Goal: Complete application form: Complete application form

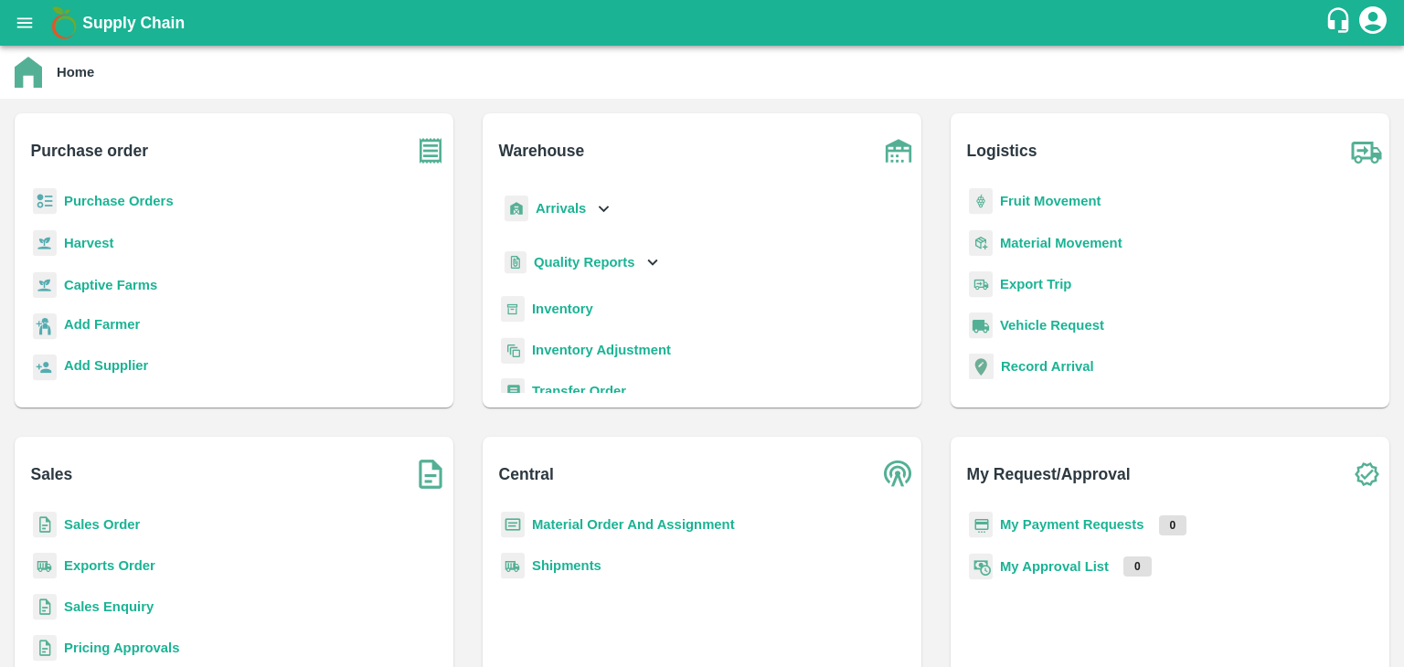
click at [80, 604] on b "Sales Enquiry" at bounding box center [109, 607] width 90 height 15
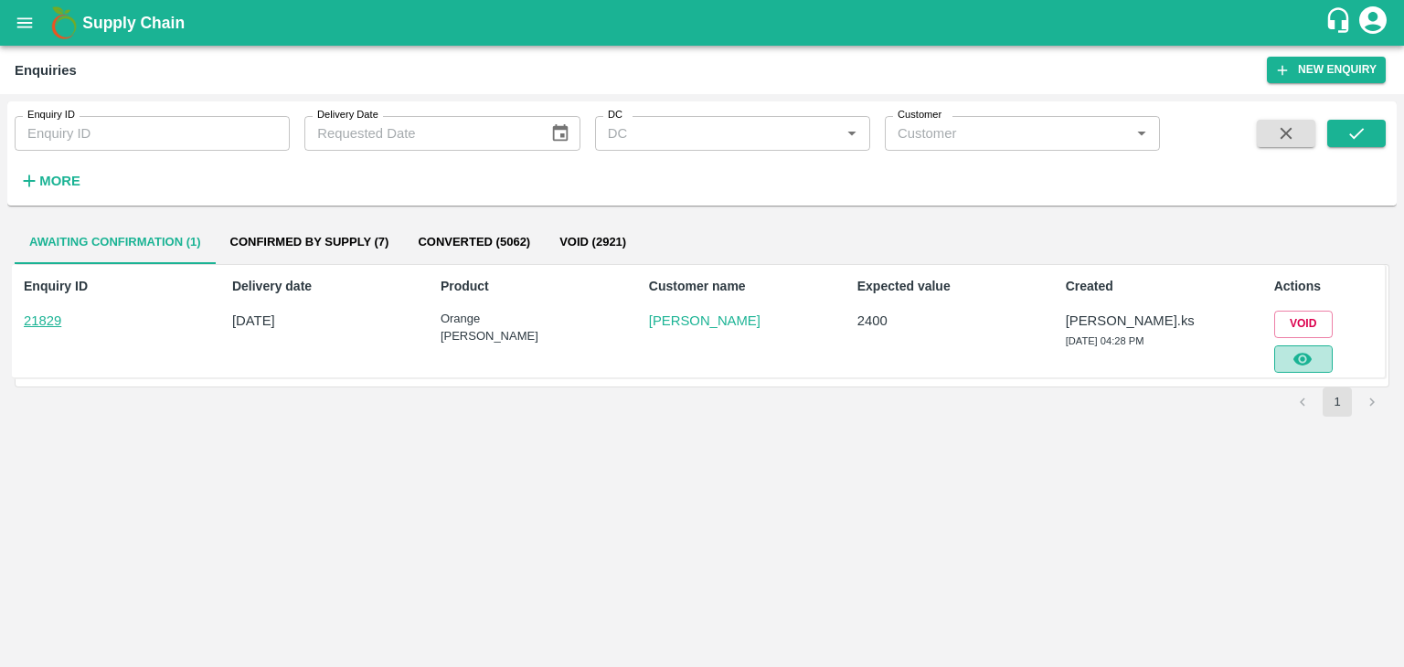
click at [1314, 359] on button "button" at bounding box center [1303, 358] width 58 height 27
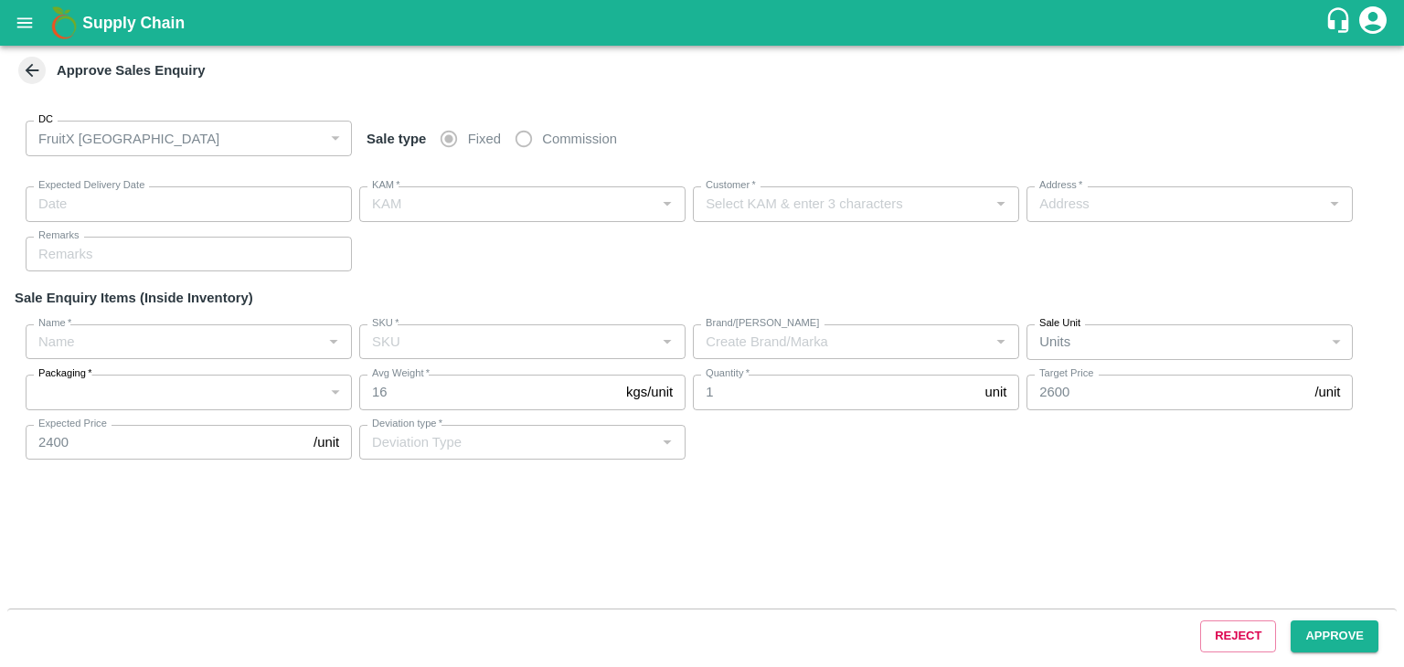
type input "[DATE] 04:45 PM"
type input "[PERSON_NAME].ks"
type input "[PERSON_NAME]"
type input "[STREET_ADDRESS][PERSON_NAME]"
type input "Orange [PERSON_NAME]"
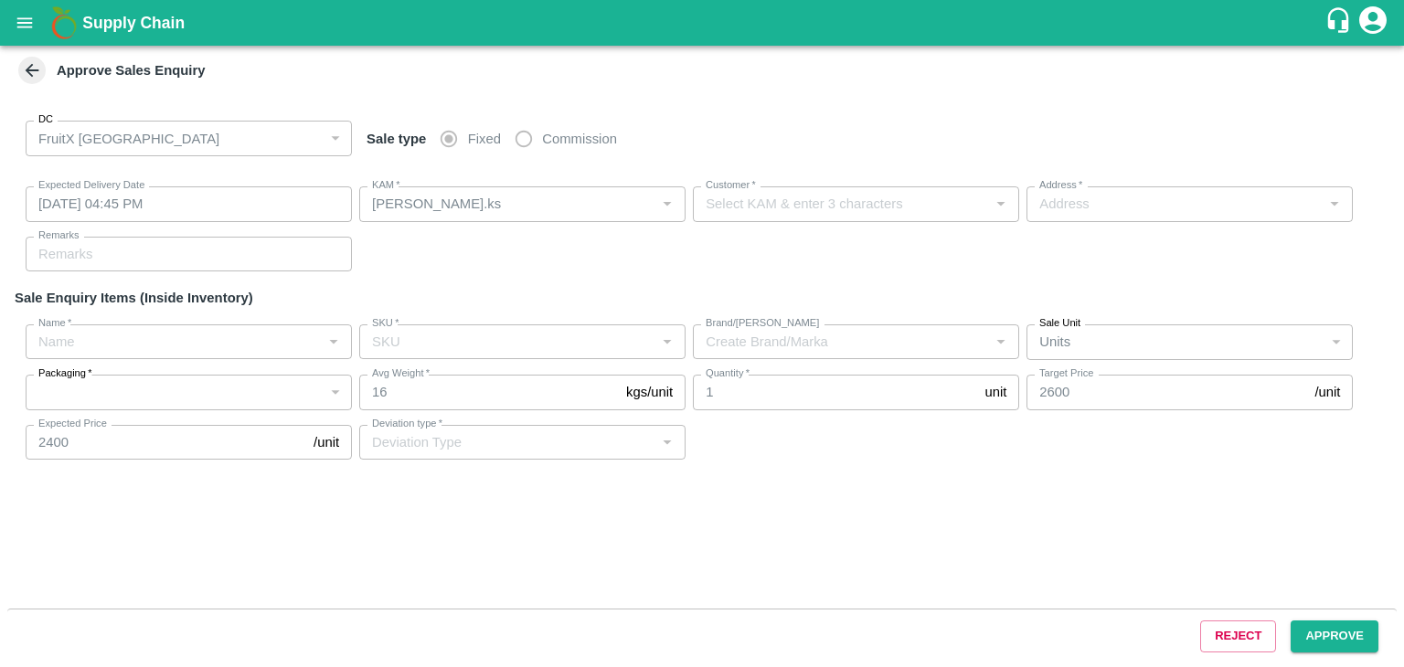
type input "72CT"
type input "LP [PERSON_NAME]"
type input "Others"
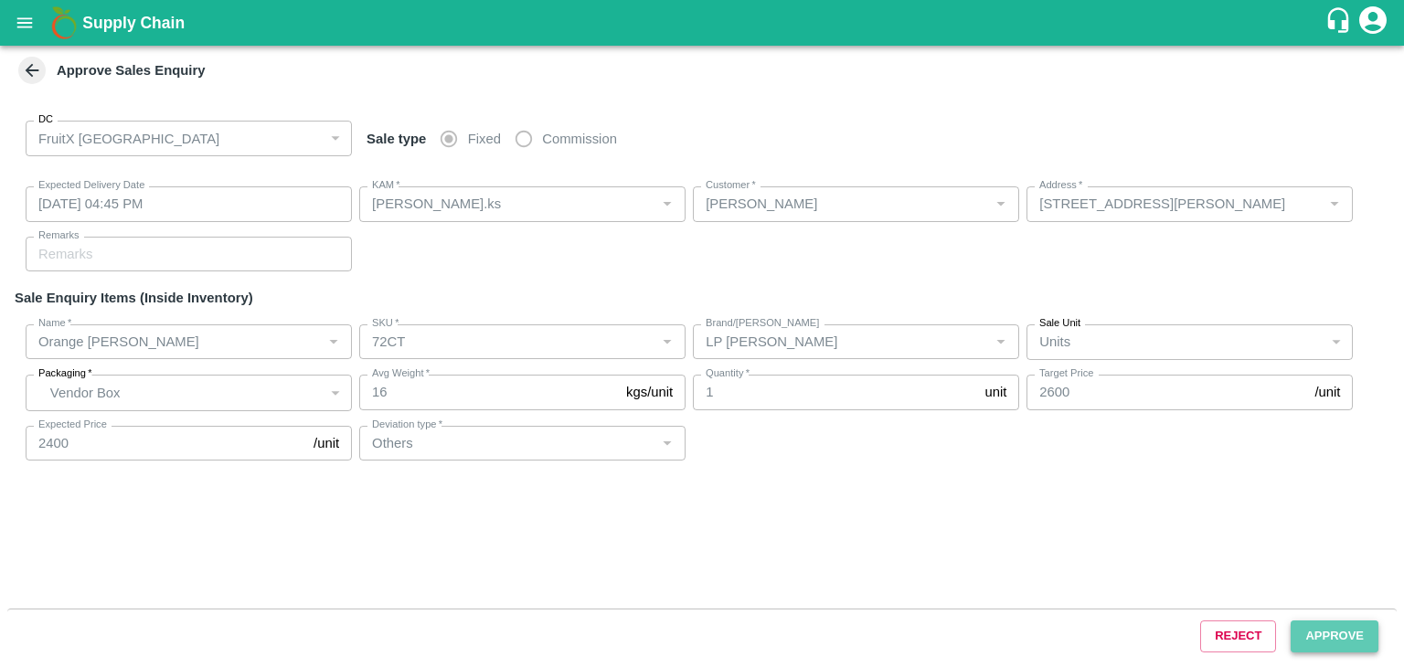
click at [1347, 634] on button "Approve" at bounding box center [1335, 637] width 88 height 32
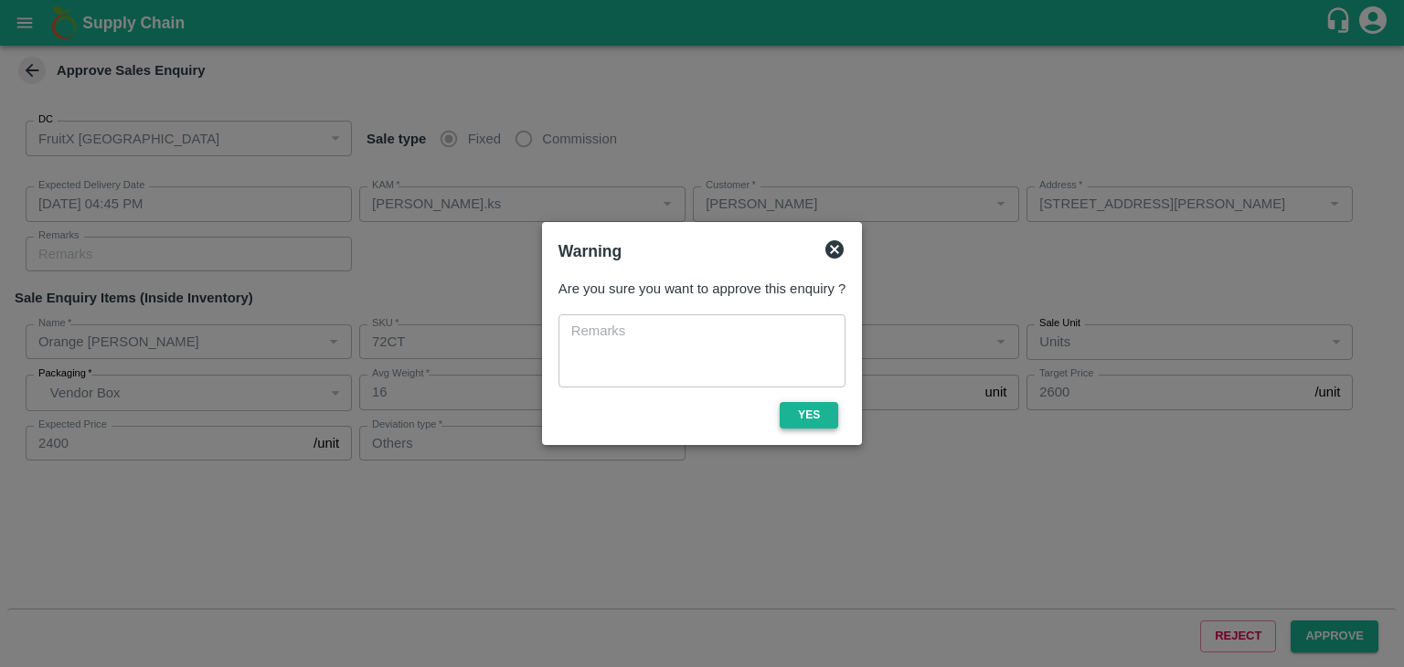
click at [836, 413] on button "Yes" at bounding box center [809, 415] width 58 height 27
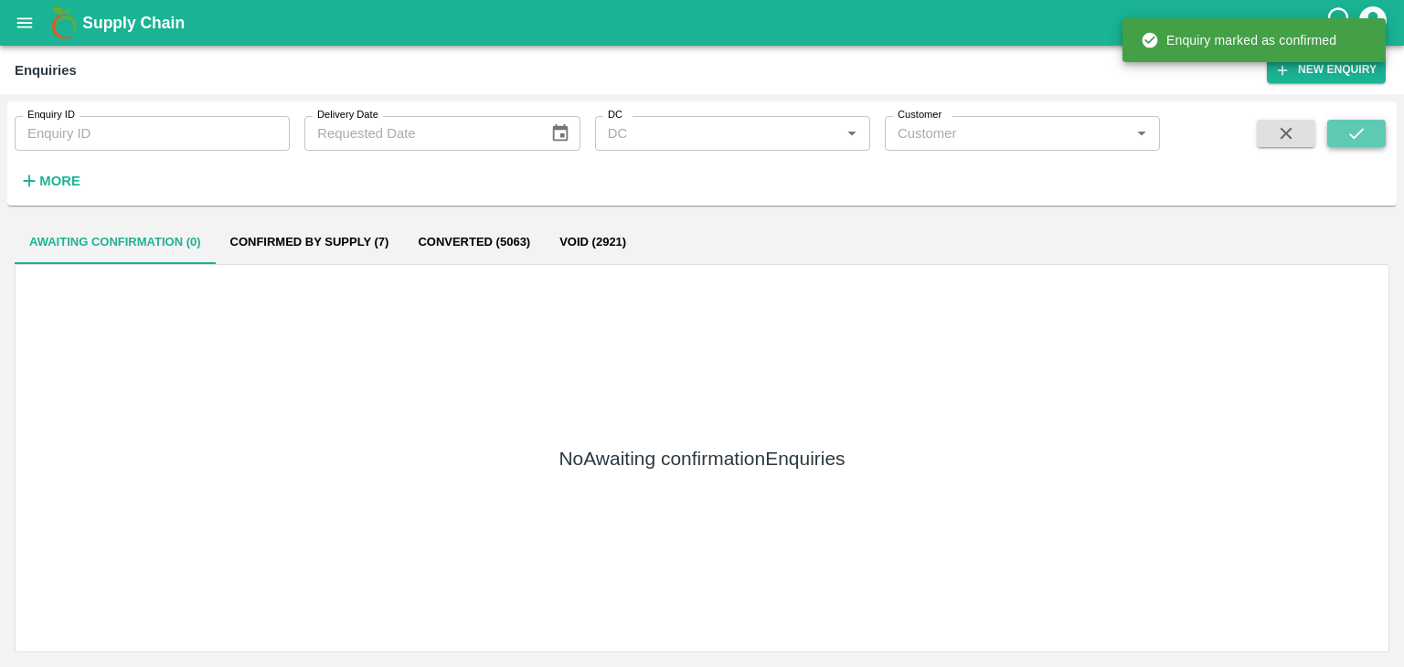
click at [1334, 137] on button "submit" at bounding box center [1356, 133] width 58 height 27
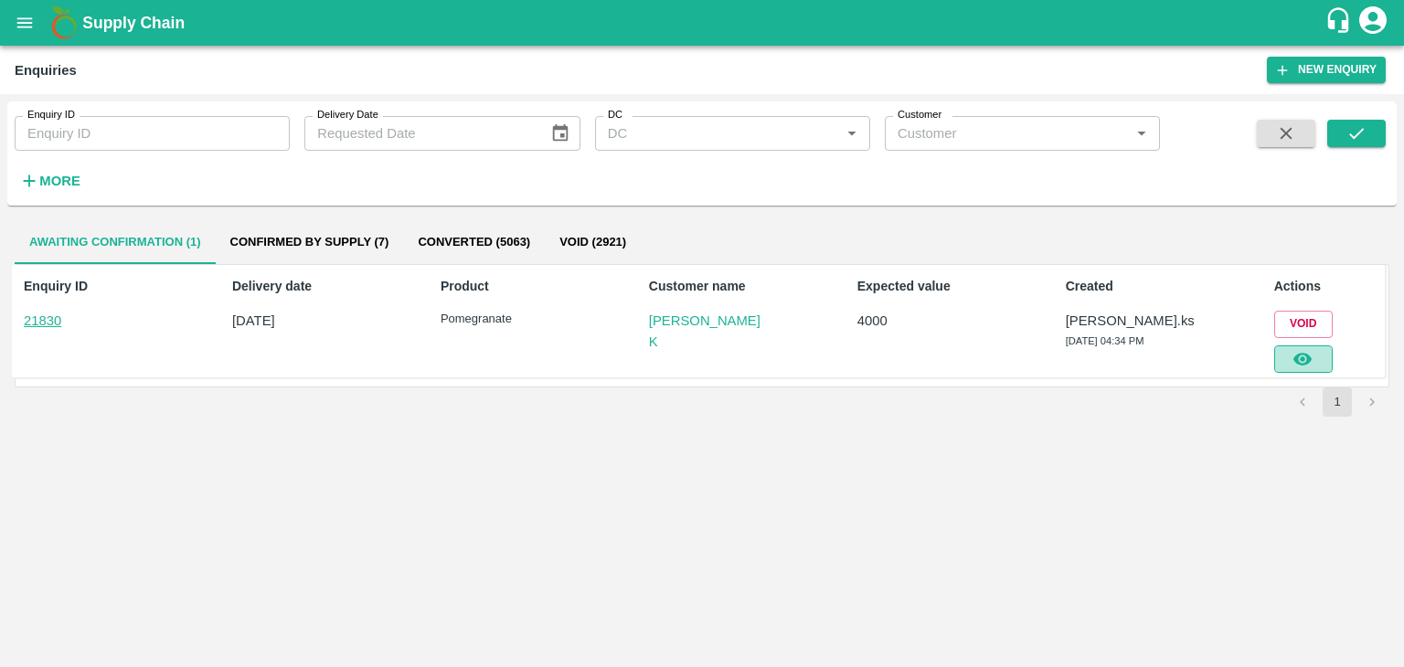
click at [1302, 354] on icon "button" at bounding box center [1302, 359] width 18 height 13
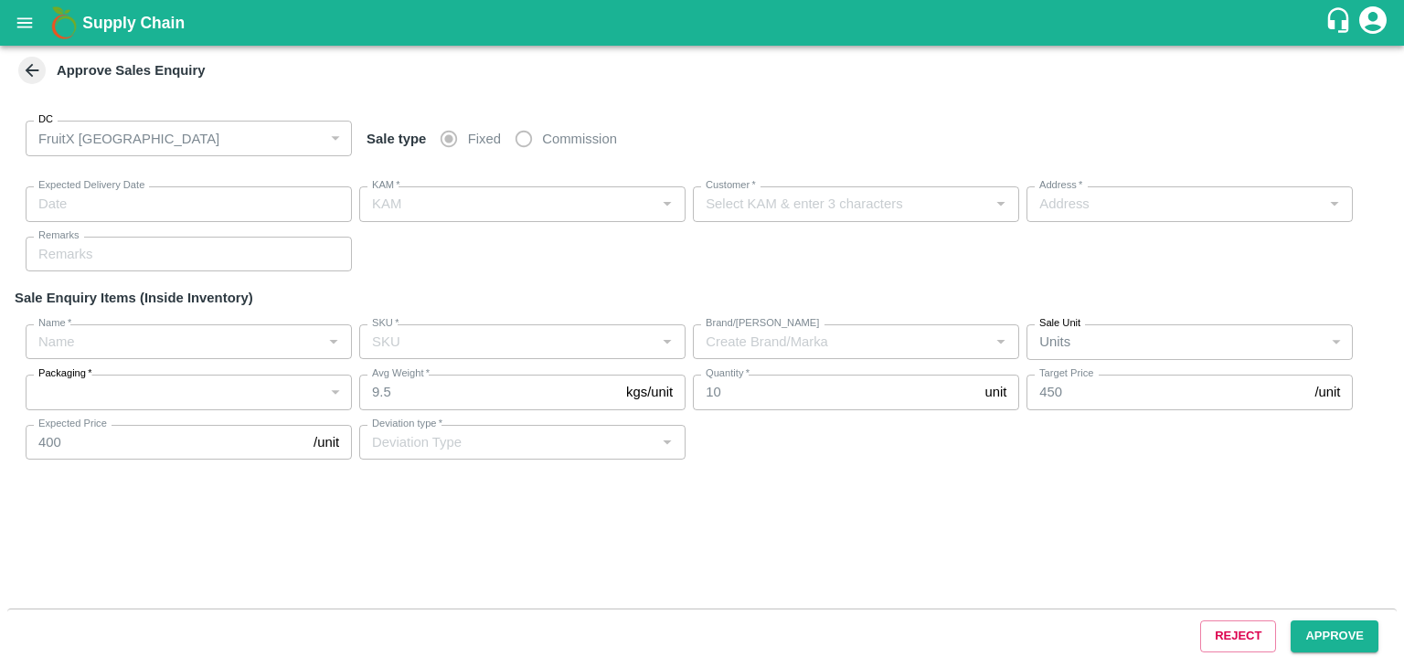
type input "[DATE] 04:35 PM"
type input "[PERSON_NAME].ks"
type input "[PERSON_NAME] K"
type input "I53, huskur fruits Market , Huskur fruits Market , [GEOGRAPHIC_DATA], [GEOGRAPH…"
type input "Pomegranate"
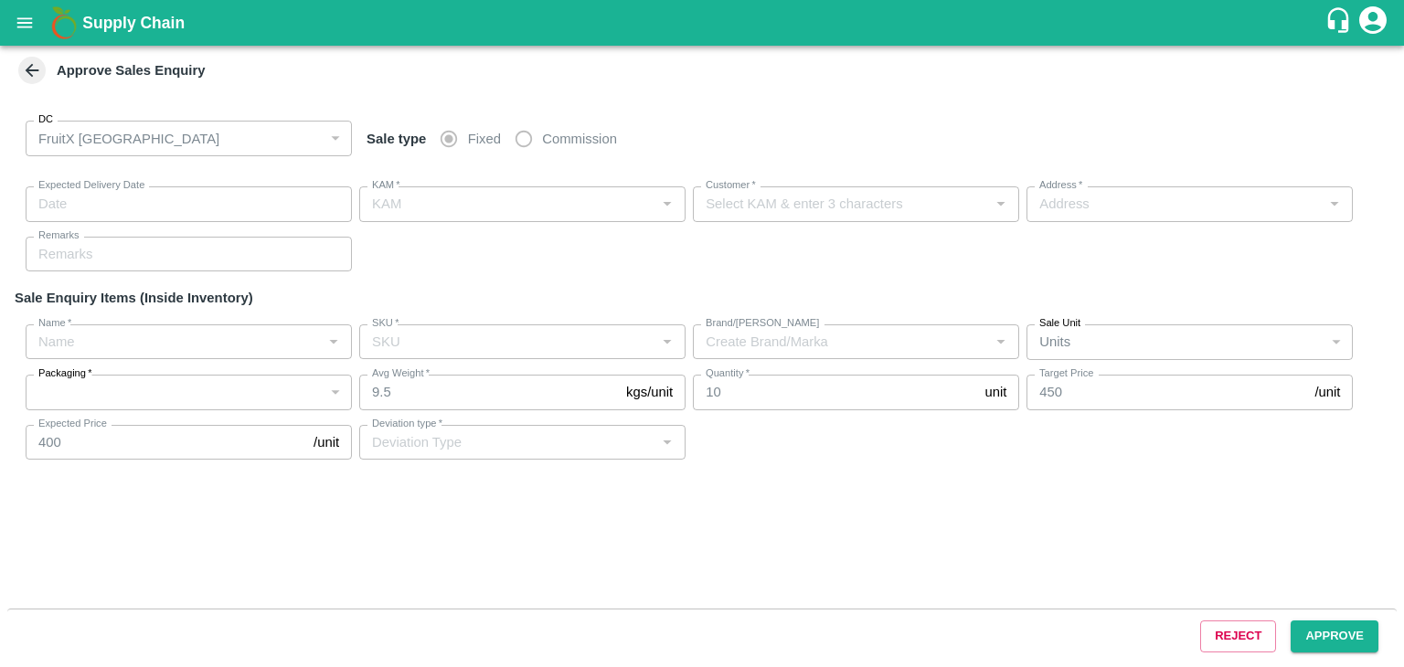
type input "KA-PRM-180++"
type input "GT"
type input "Others"
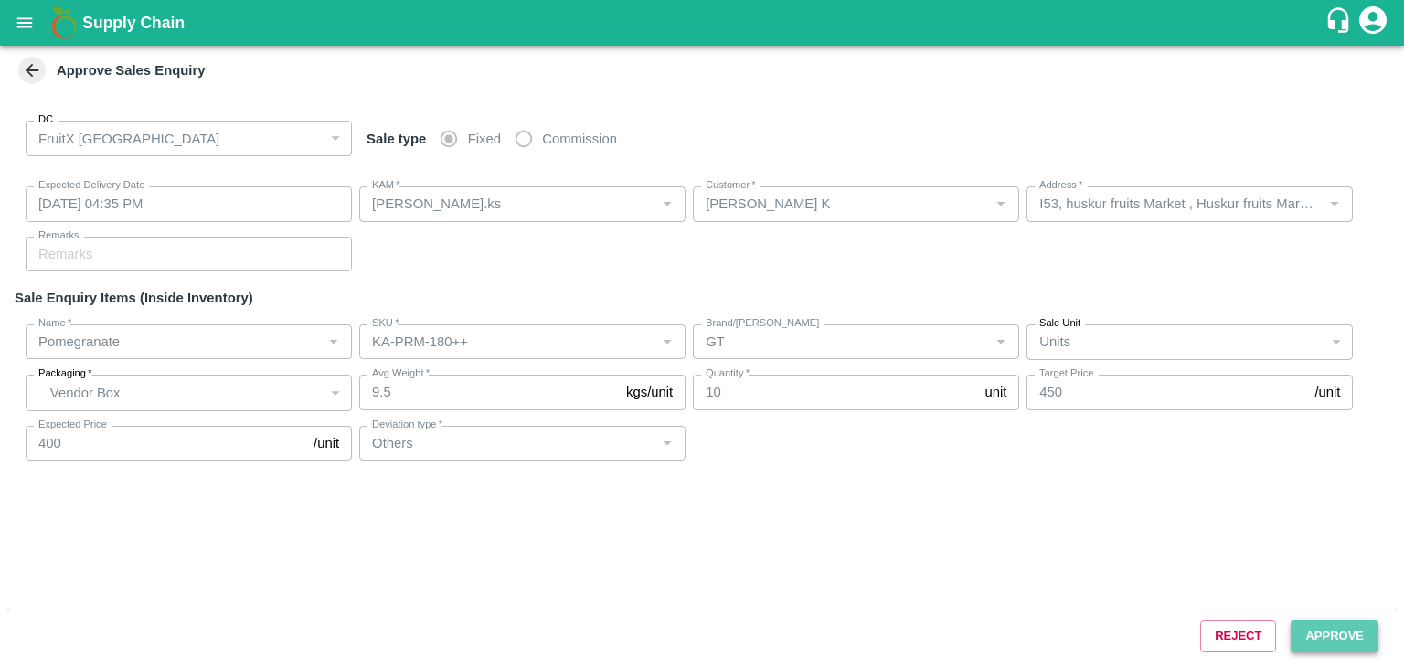
click at [1327, 634] on button "Approve" at bounding box center [1335, 637] width 88 height 32
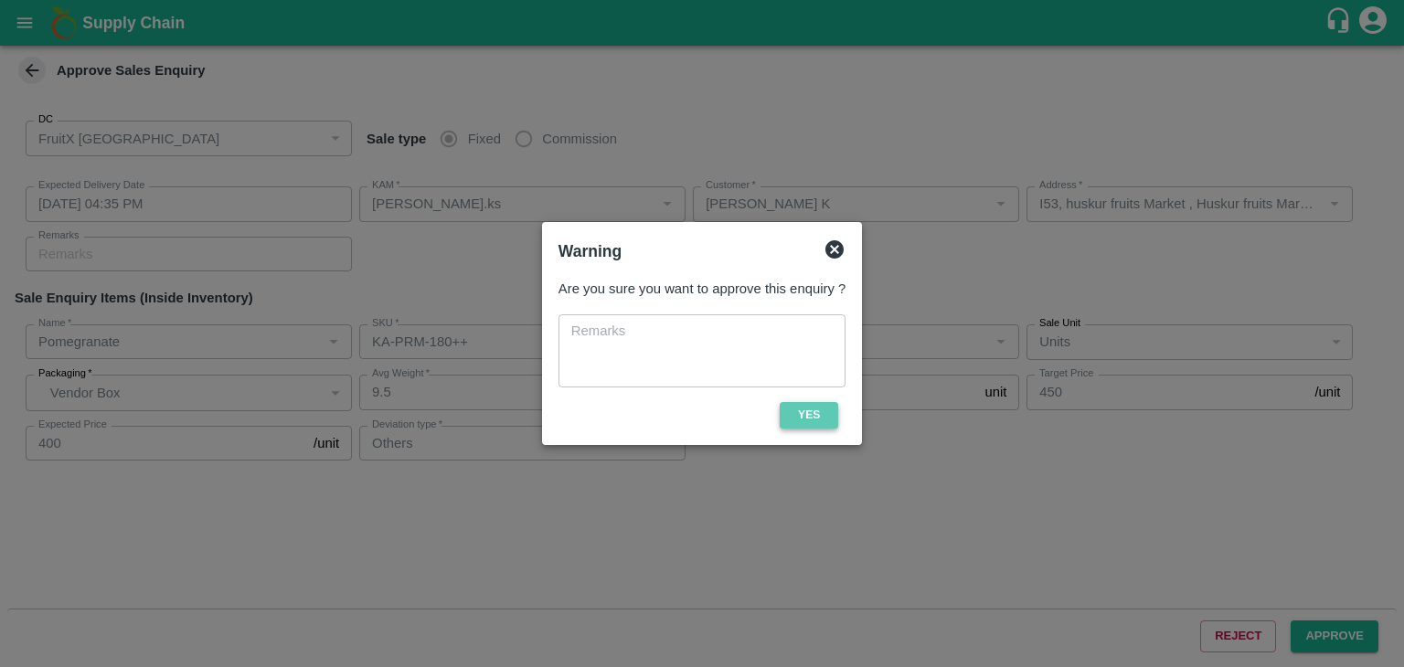
click at [830, 417] on button "Yes" at bounding box center [809, 415] width 58 height 27
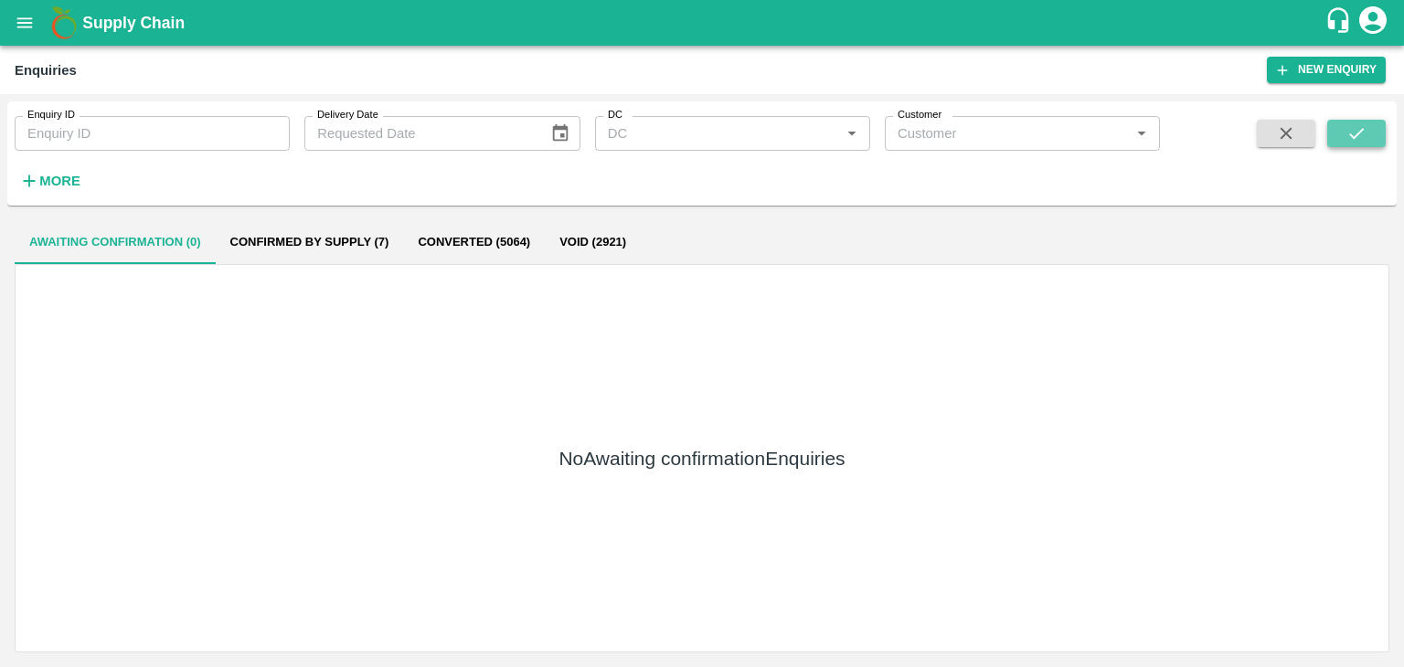
click at [1355, 133] on icon "submit" at bounding box center [1356, 133] width 20 height 20
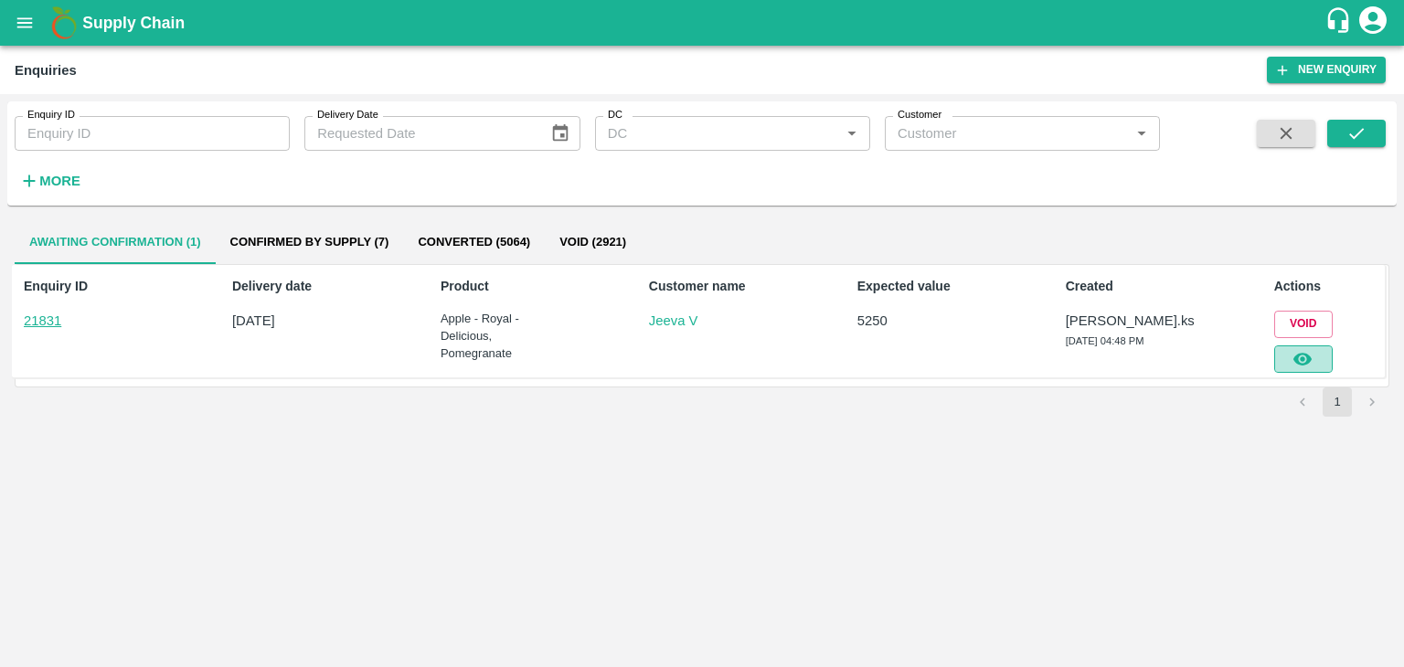
click at [1309, 356] on icon "button" at bounding box center [1302, 359] width 18 height 13
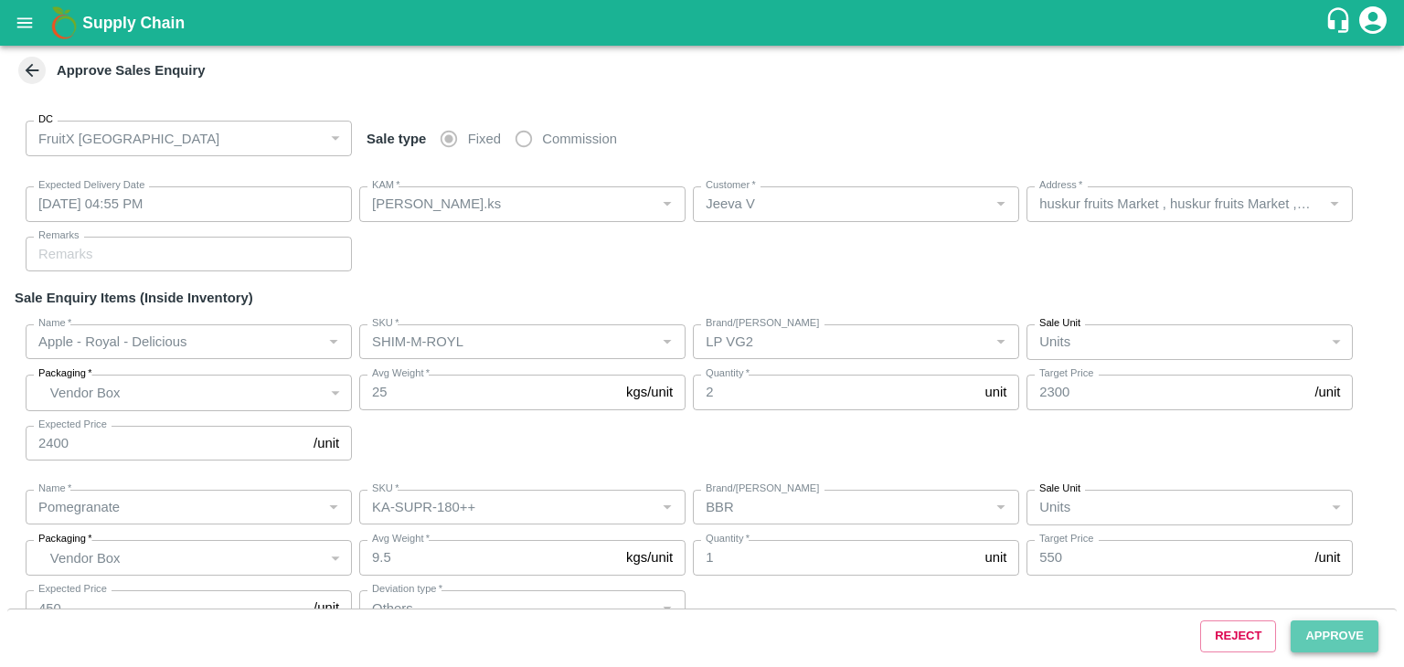
type input "[DATE] 04:55 PM"
type input "[PERSON_NAME].ks"
type input "Jeeva V"
type input "huskur fruits Market , huskur fruits Market , [GEOGRAPHIC_DATA], [GEOGRAPHIC_DA…"
type input "Apple - Royal - Delicious"
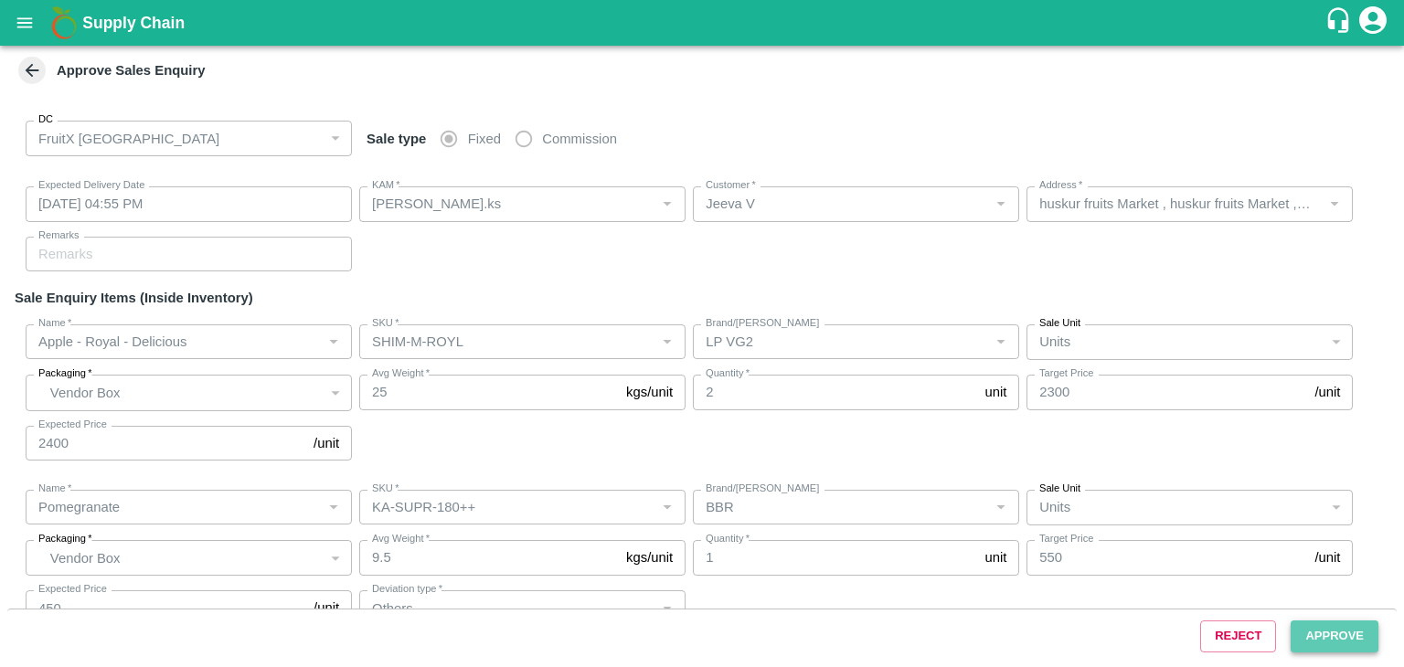
type input "SHIM-M-ROYL"
type input "LP VG2"
type input "Pomegranate"
type input "KA-SUPR-180++"
type input "BBR"
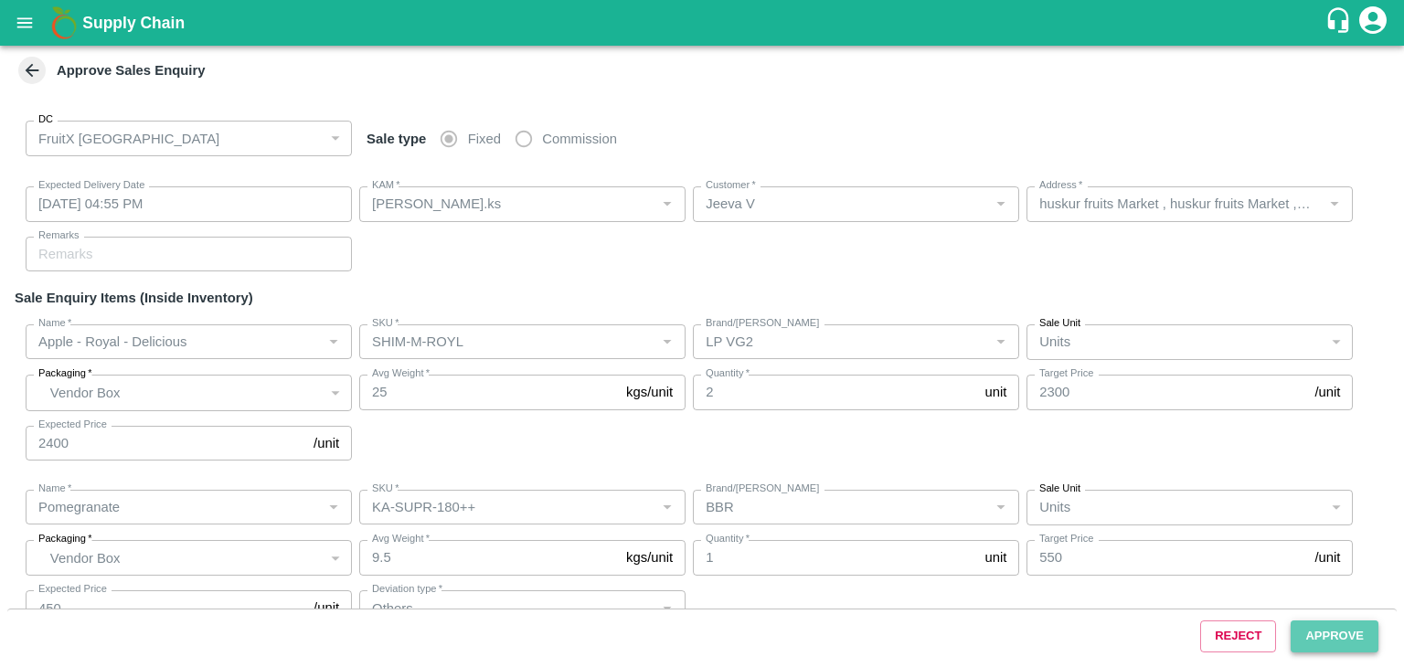
type input "Others"
click at [1334, 629] on button "Approve" at bounding box center [1335, 637] width 88 height 32
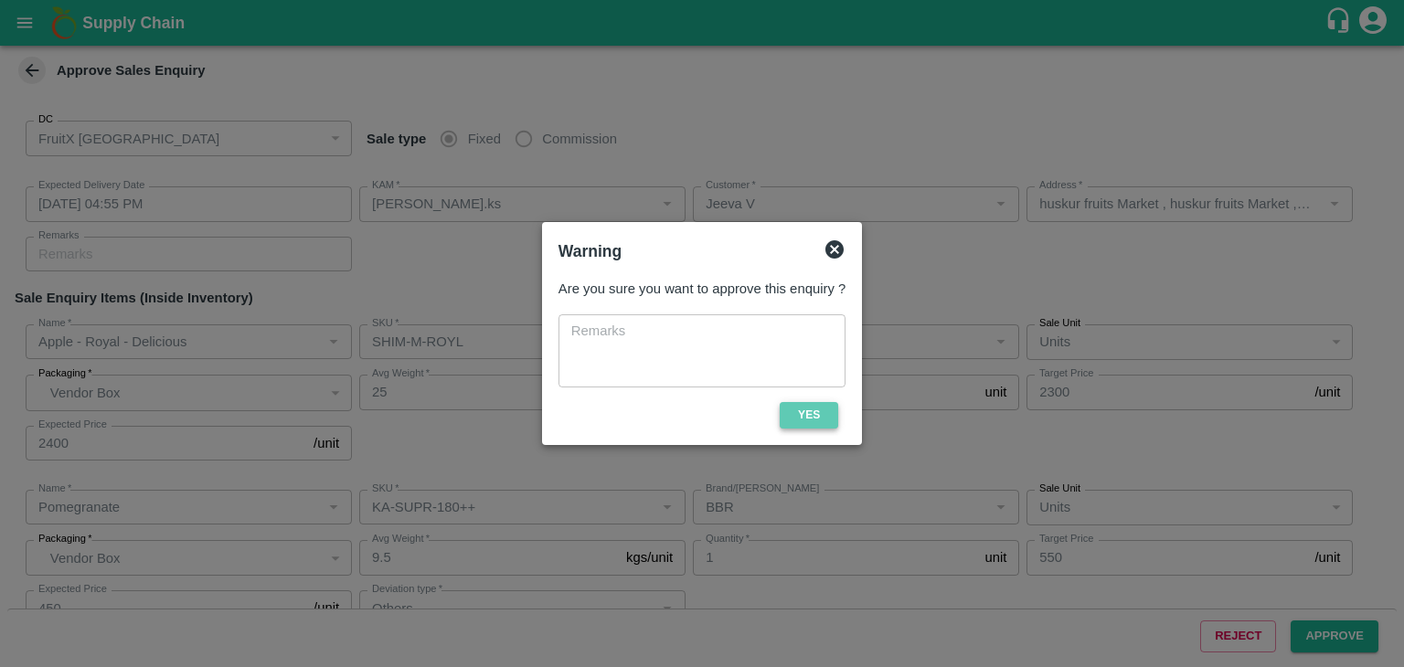
click at [826, 410] on button "Yes" at bounding box center [809, 415] width 58 height 27
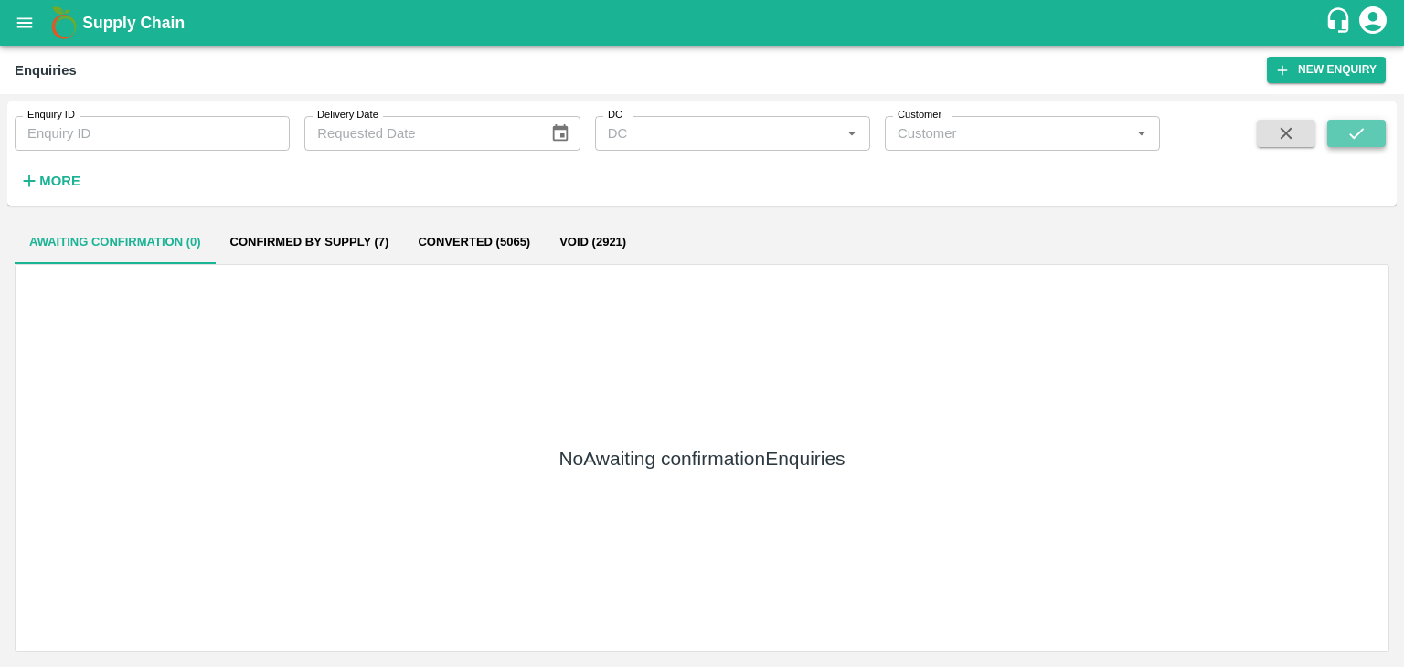
click at [1353, 125] on icon "submit" at bounding box center [1356, 133] width 20 height 20
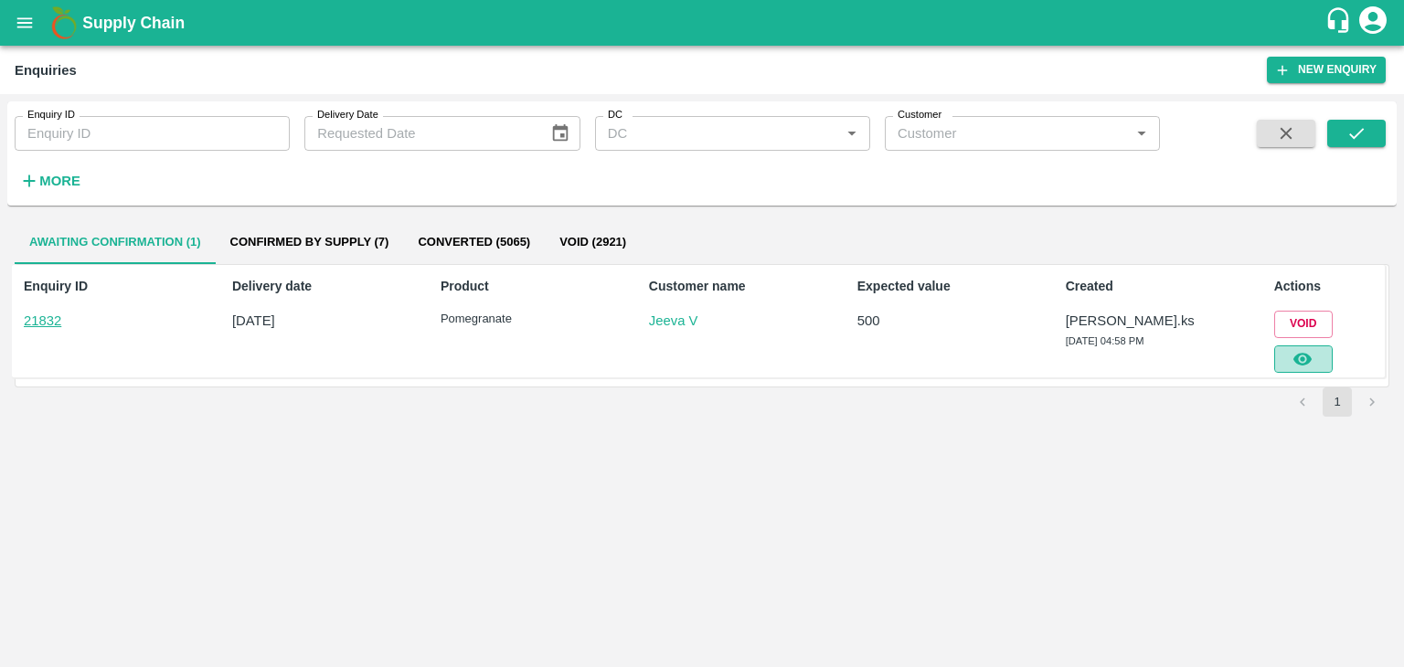
click at [1302, 370] on button "button" at bounding box center [1303, 358] width 58 height 27
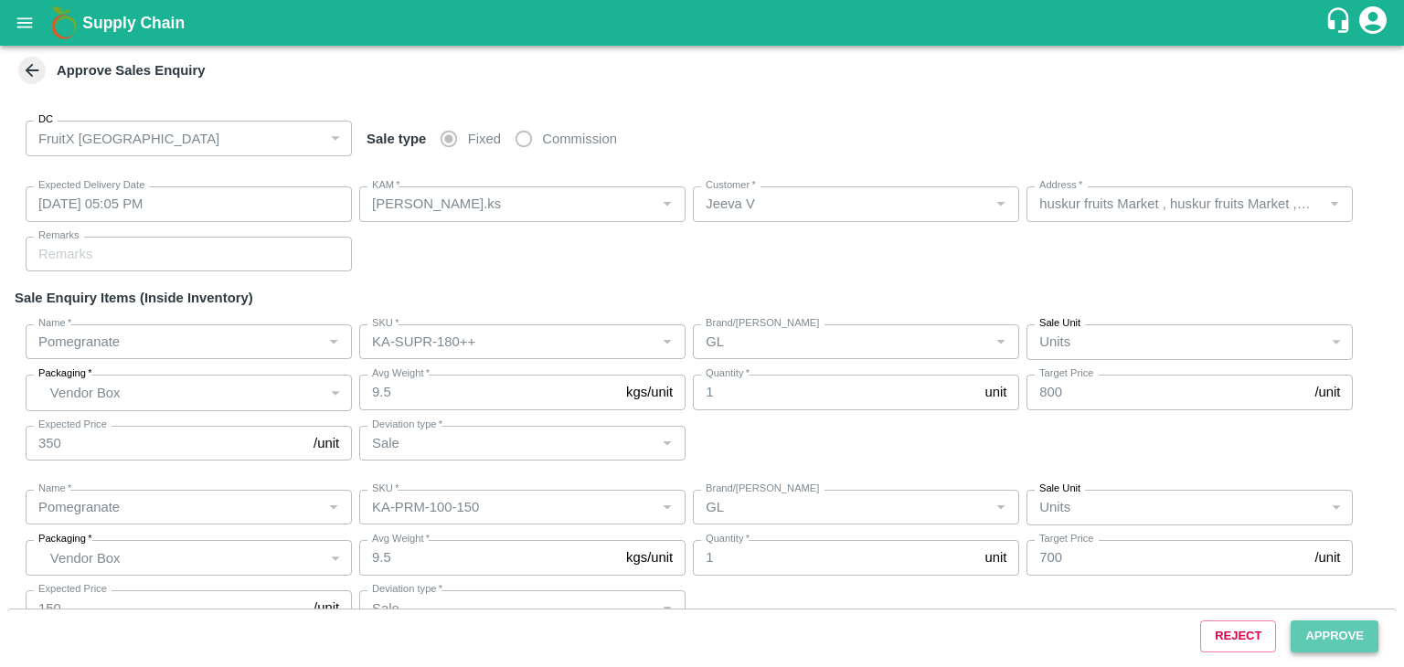
click at [1321, 634] on button "Approve" at bounding box center [1335, 637] width 88 height 32
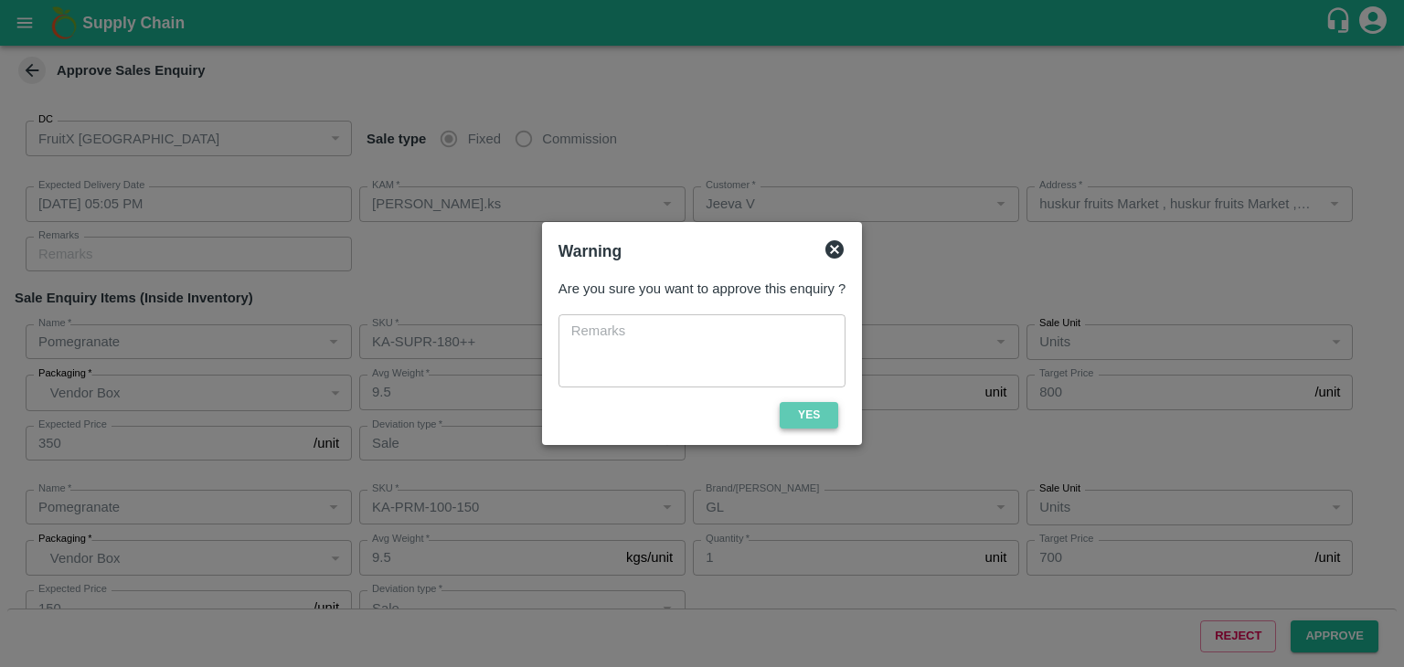
click at [791, 411] on button "Yes" at bounding box center [809, 415] width 58 height 27
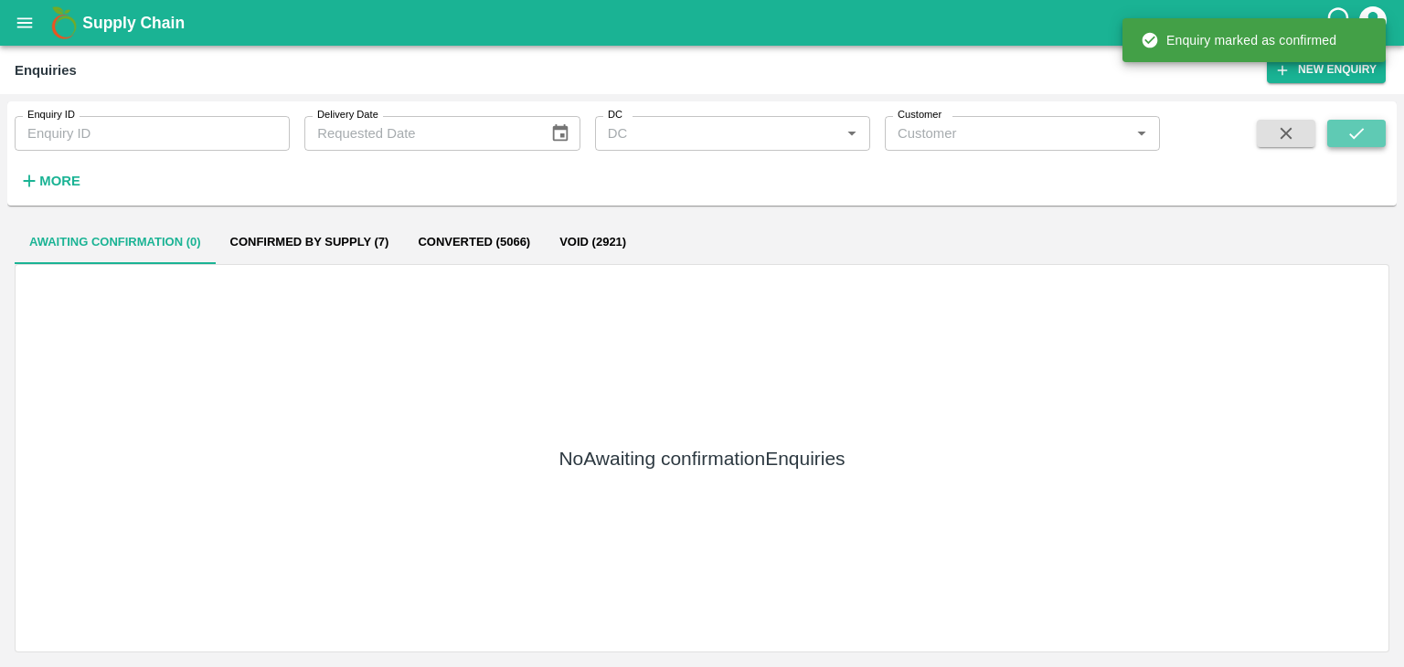
click at [1351, 129] on icon "submit" at bounding box center [1356, 133] width 20 height 20
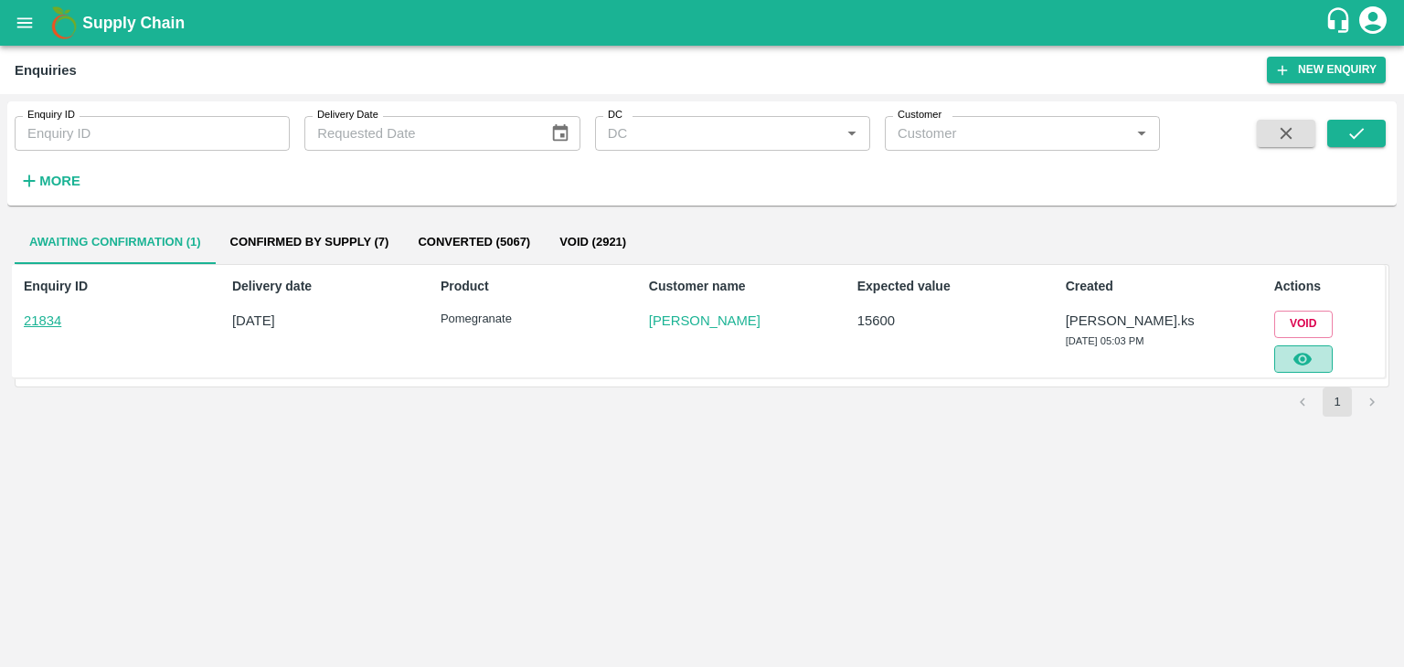
click at [1311, 367] on icon "button" at bounding box center [1302, 359] width 20 height 20
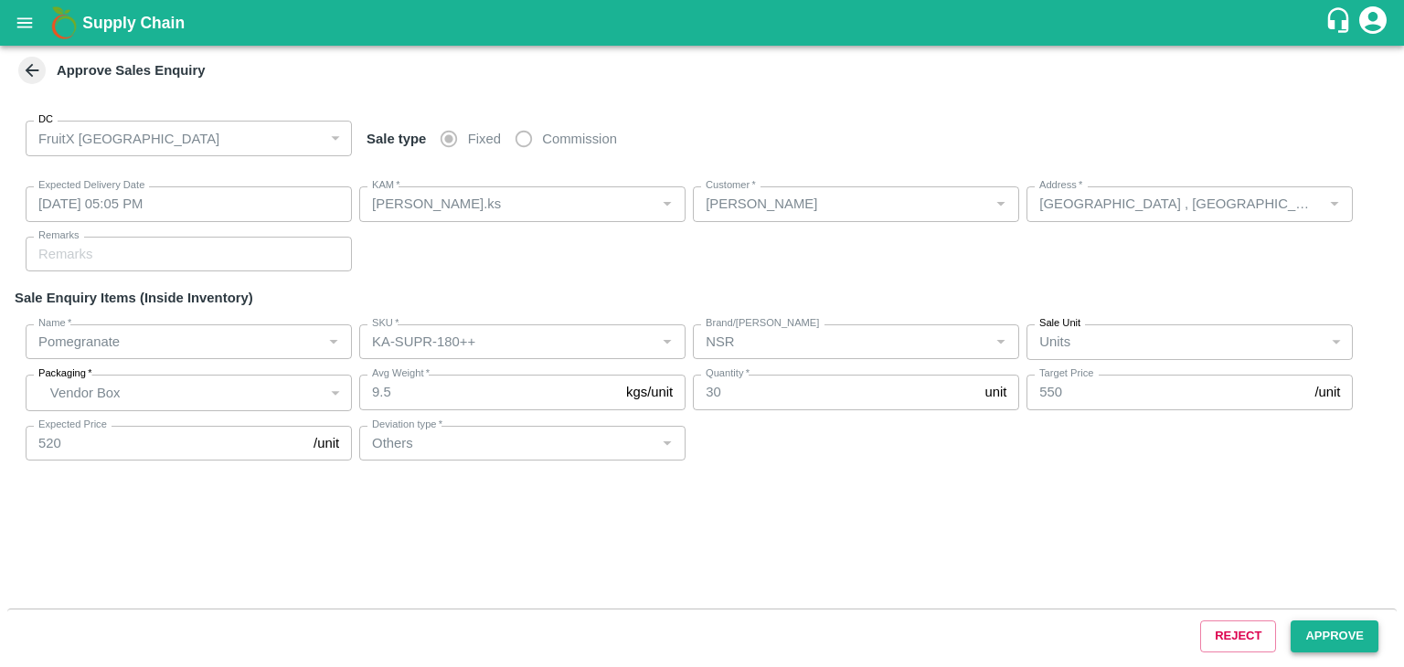
click at [1358, 632] on button "Approve" at bounding box center [1335, 637] width 88 height 32
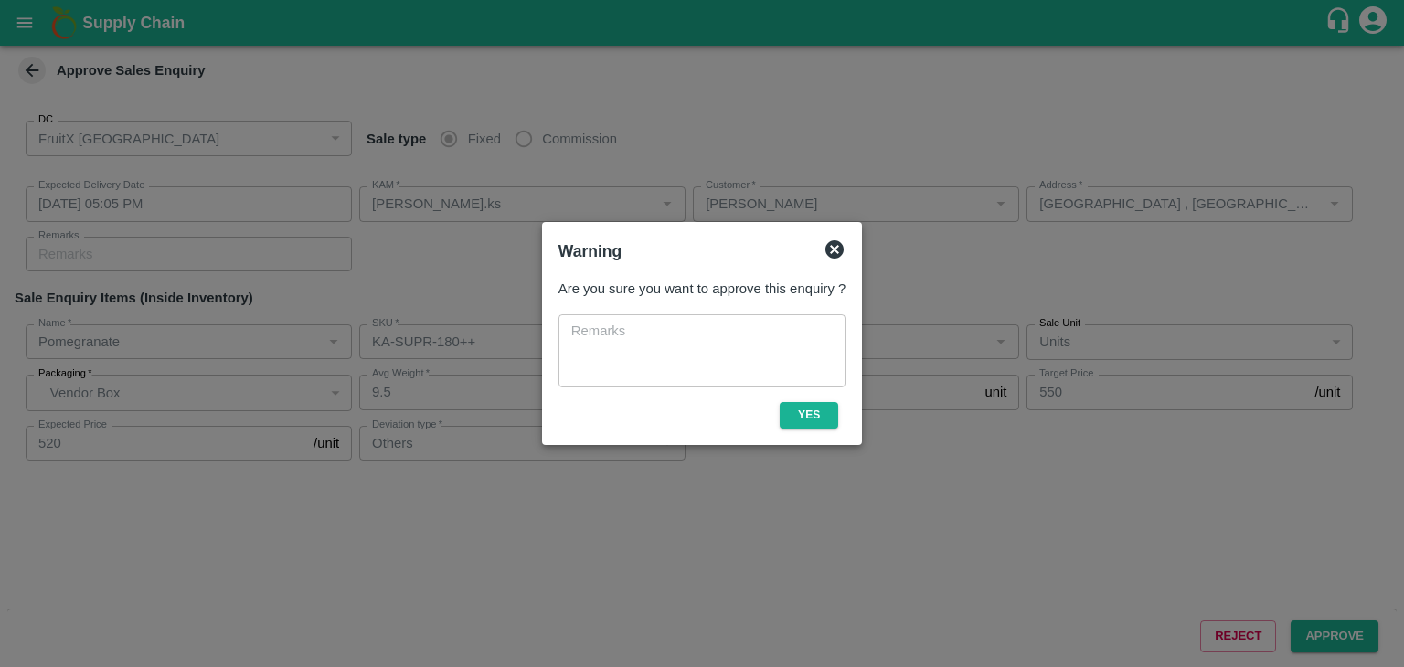
click at [803, 430] on div "Are you sure you want to approve this enquiry ? x ​ Yes" at bounding box center [702, 353] width 302 height 164
click at [802, 425] on button "Yes" at bounding box center [809, 415] width 58 height 27
